Goal: Find specific page/section: Find specific page/section

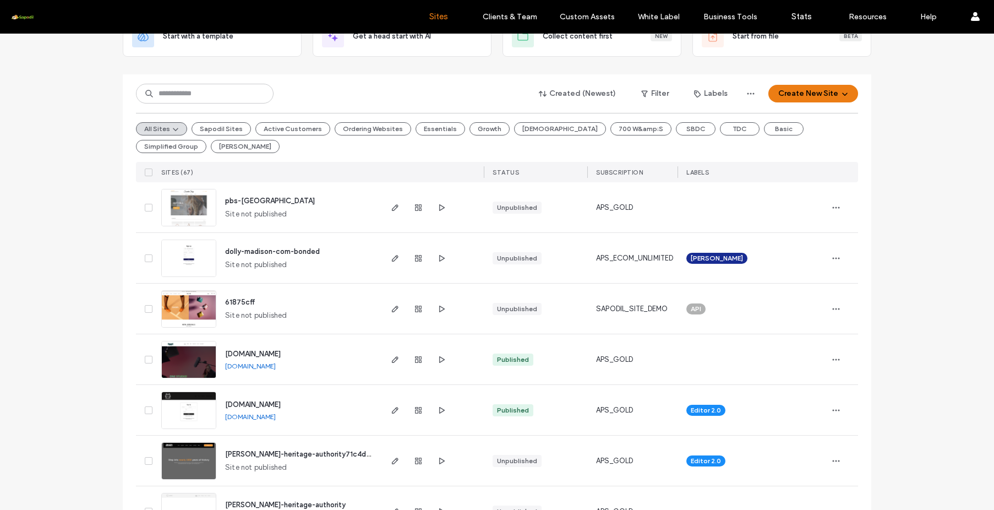
scroll to position [137, 0]
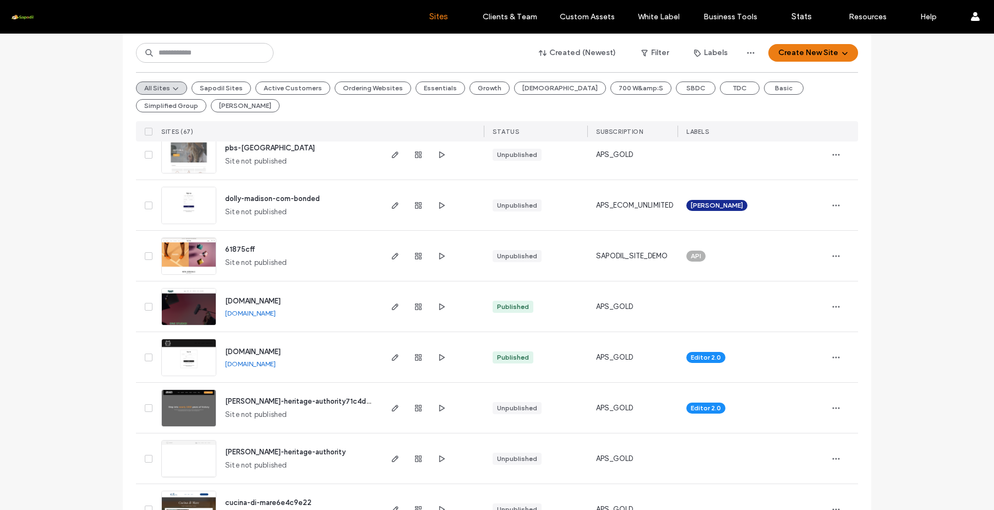
click at [300, 401] on span "[PERSON_NAME]-heritage-authority71c4d260" at bounding box center [302, 401] width 155 height 8
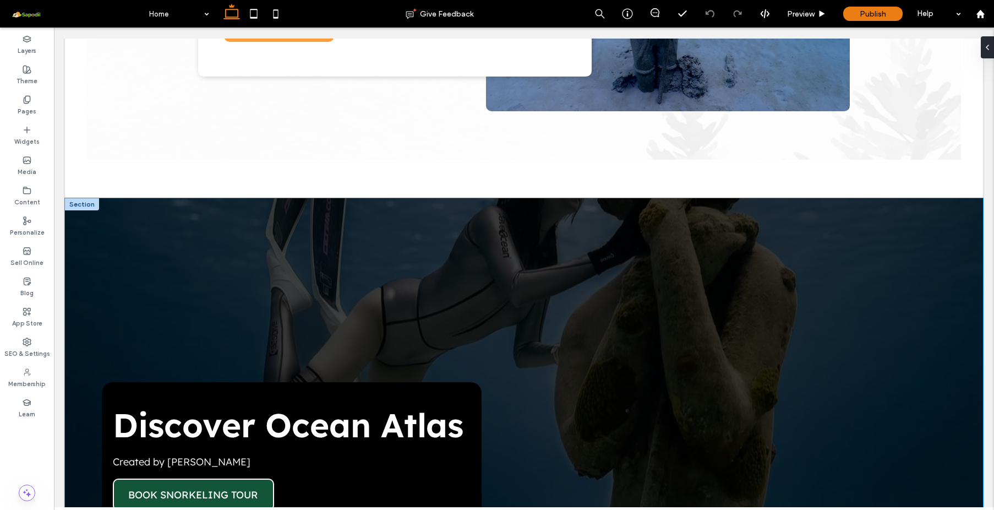
scroll to position [1434, 0]
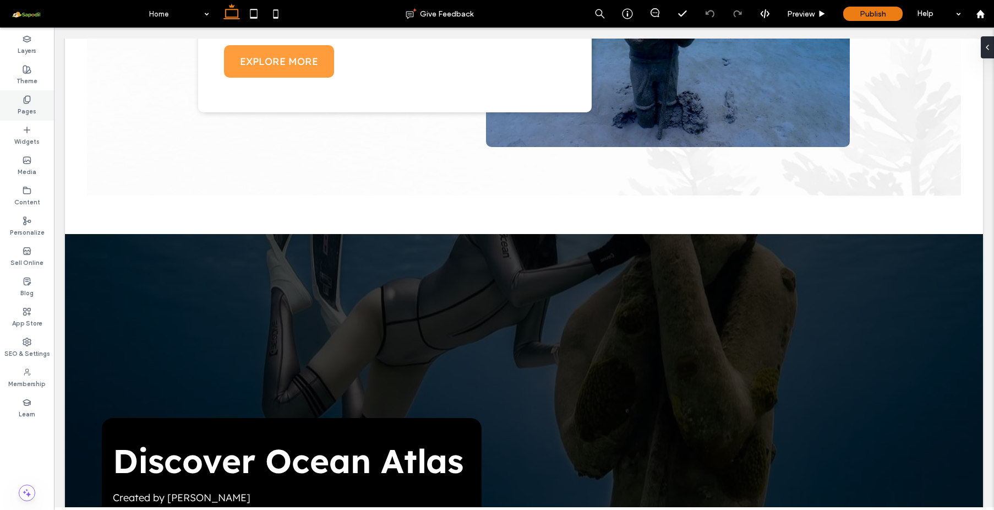
click at [36, 104] on div "Pages" at bounding box center [27, 105] width 54 height 30
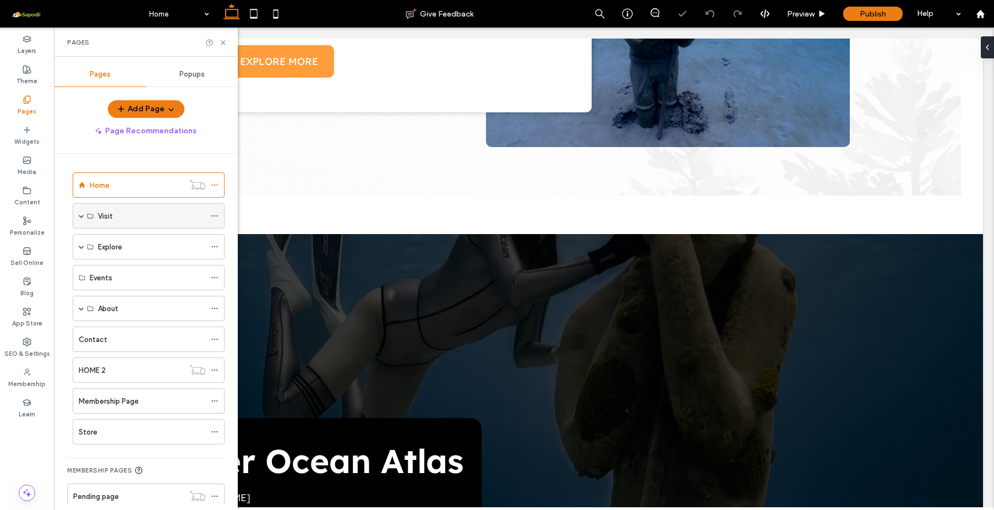
click at [107, 216] on label "Visit" at bounding box center [105, 215] width 15 height 19
click at [84, 215] on div "Visit" at bounding box center [149, 215] width 152 height 25
click at [78, 214] on div "Visit" at bounding box center [149, 215] width 152 height 25
click at [81, 216] on span at bounding box center [82, 216] width 6 height 6
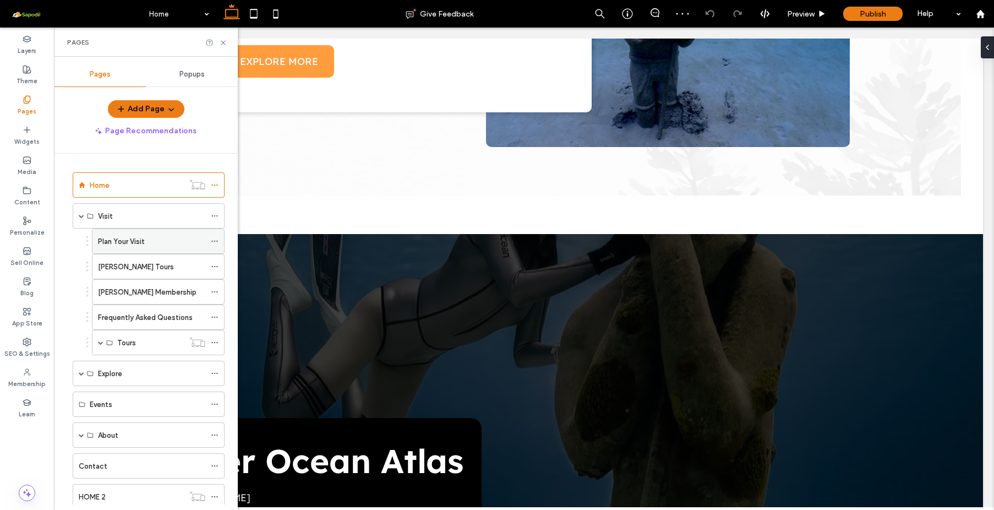
click at [123, 242] on label "Plan Your Visit" at bounding box center [121, 241] width 47 height 19
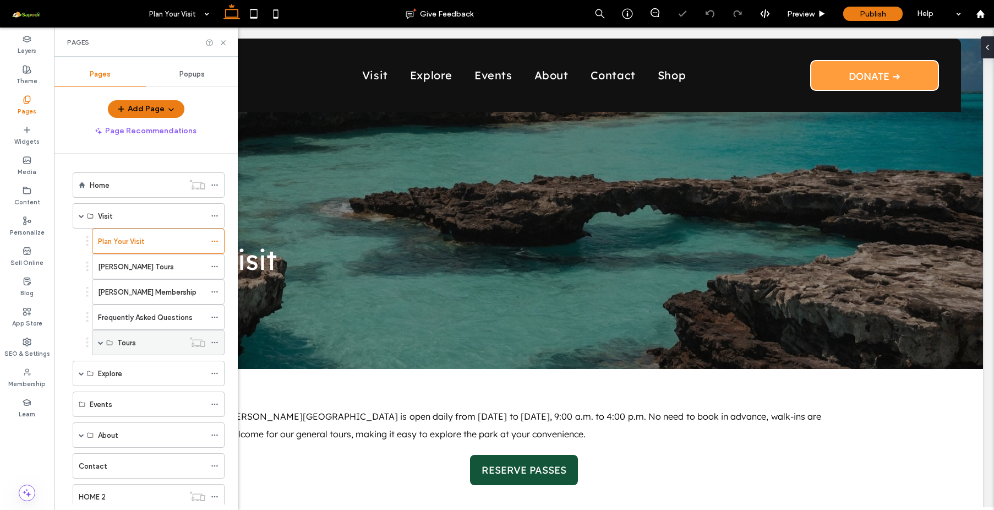
click at [105, 343] on div "Tours" at bounding box center [158, 342] width 133 height 25
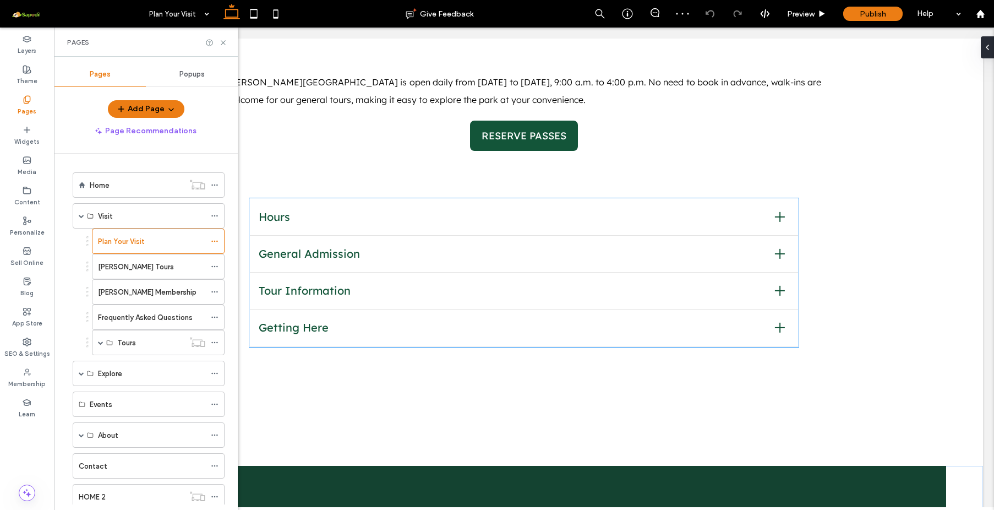
scroll to position [516, 0]
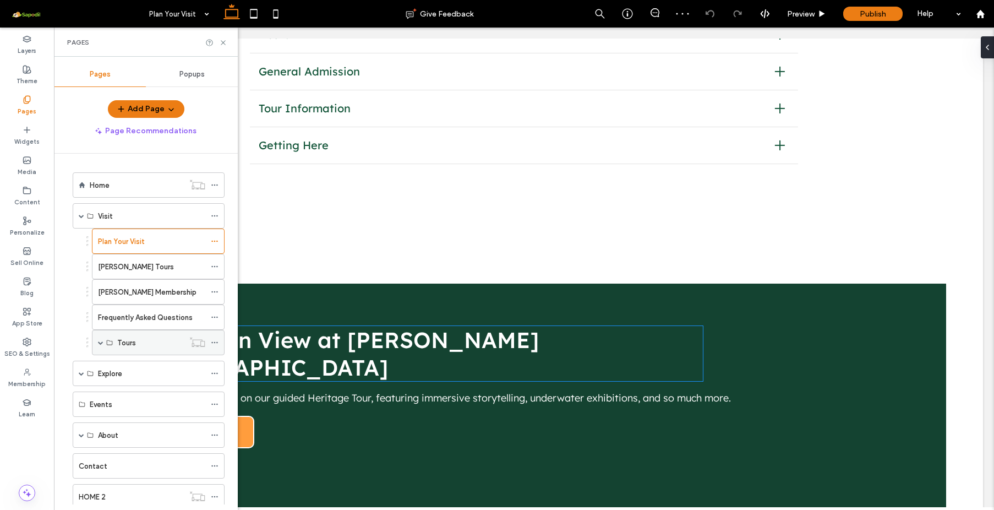
click at [134, 346] on label "Tours" at bounding box center [126, 342] width 19 height 19
click at [101, 342] on span at bounding box center [101, 343] width 6 height 6
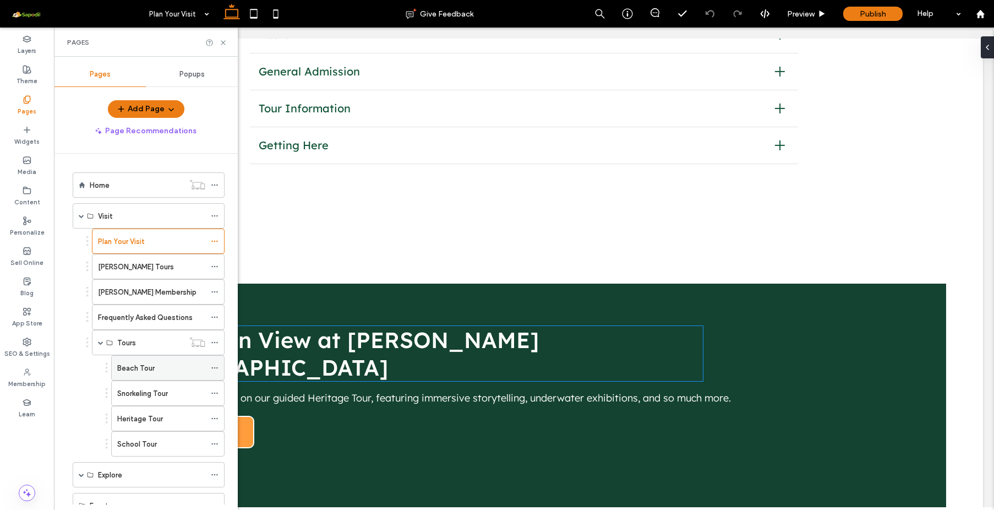
click at [153, 366] on label "Beach Tour" at bounding box center [135, 367] width 37 height 19
